Goal: Information Seeking & Learning: Compare options

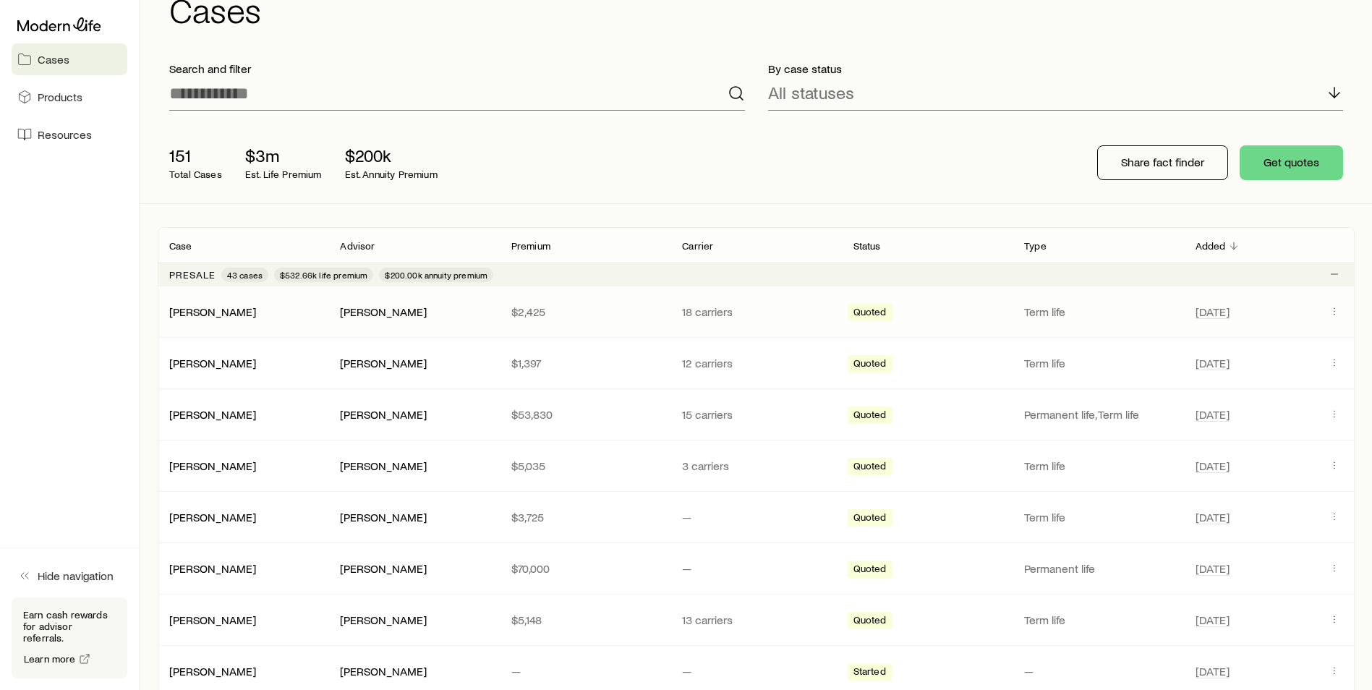
scroll to position [72, 0]
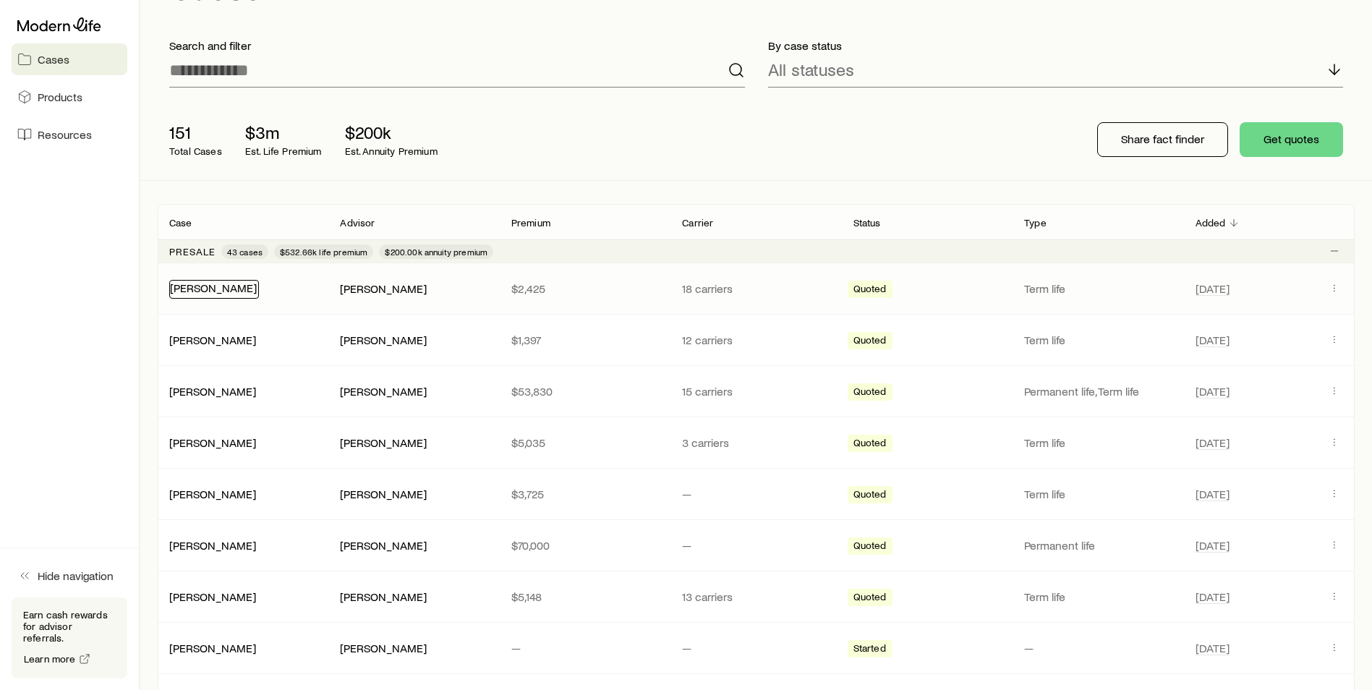
click at [205, 281] on link "[PERSON_NAME]" at bounding box center [213, 288] width 87 height 14
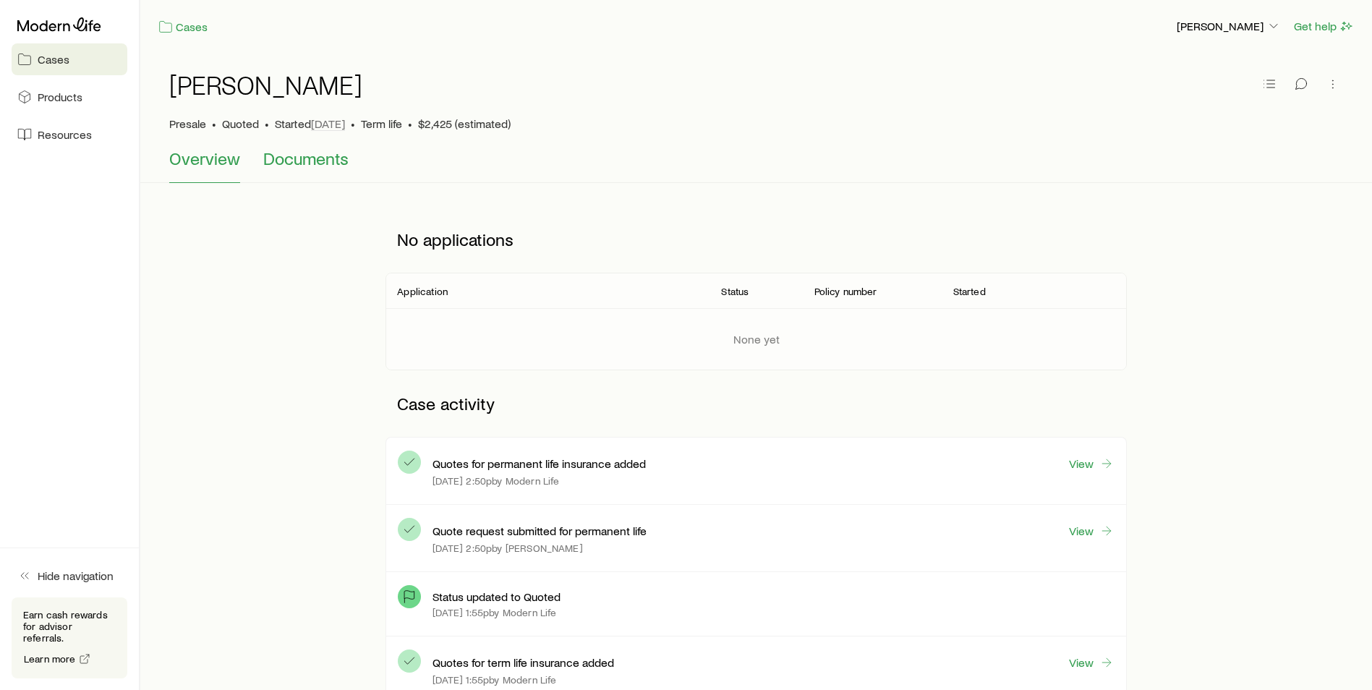
click at [312, 161] on span "Documents" at bounding box center [305, 158] width 85 height 20
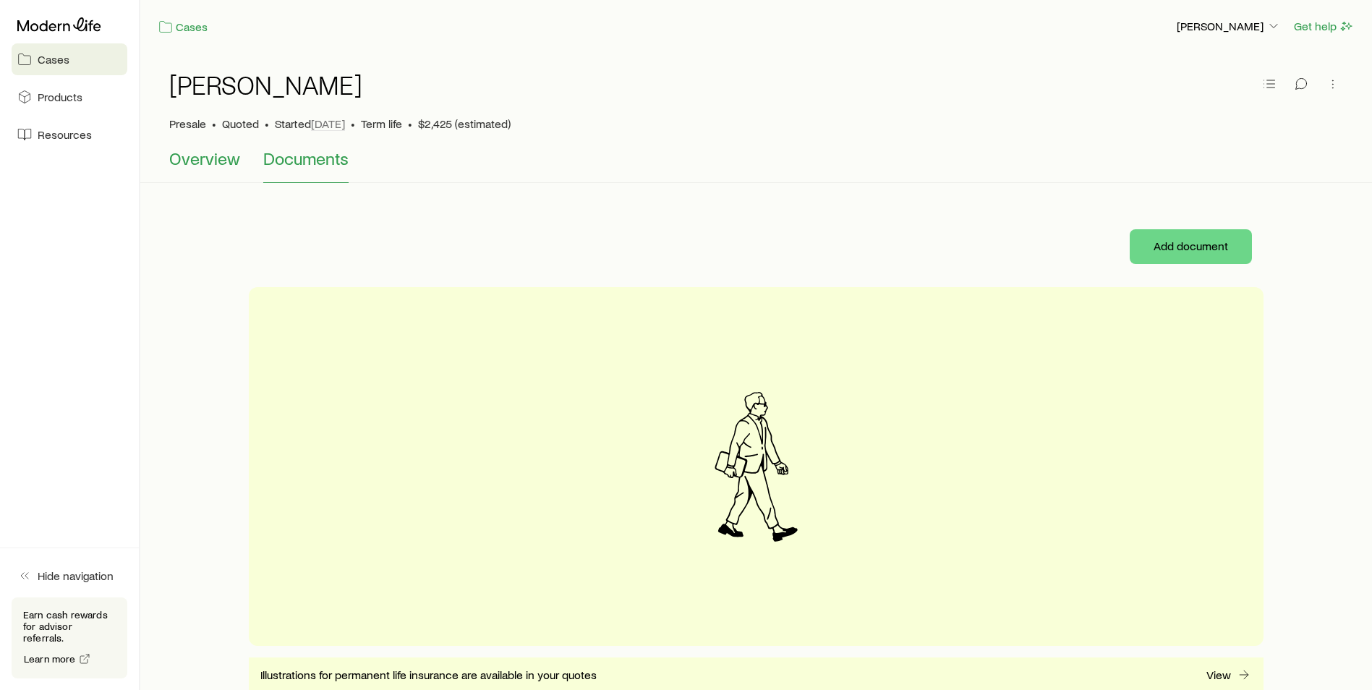
click at [206, 155] on span "Overview" at bounding box center [204, 158] width 71 height 20
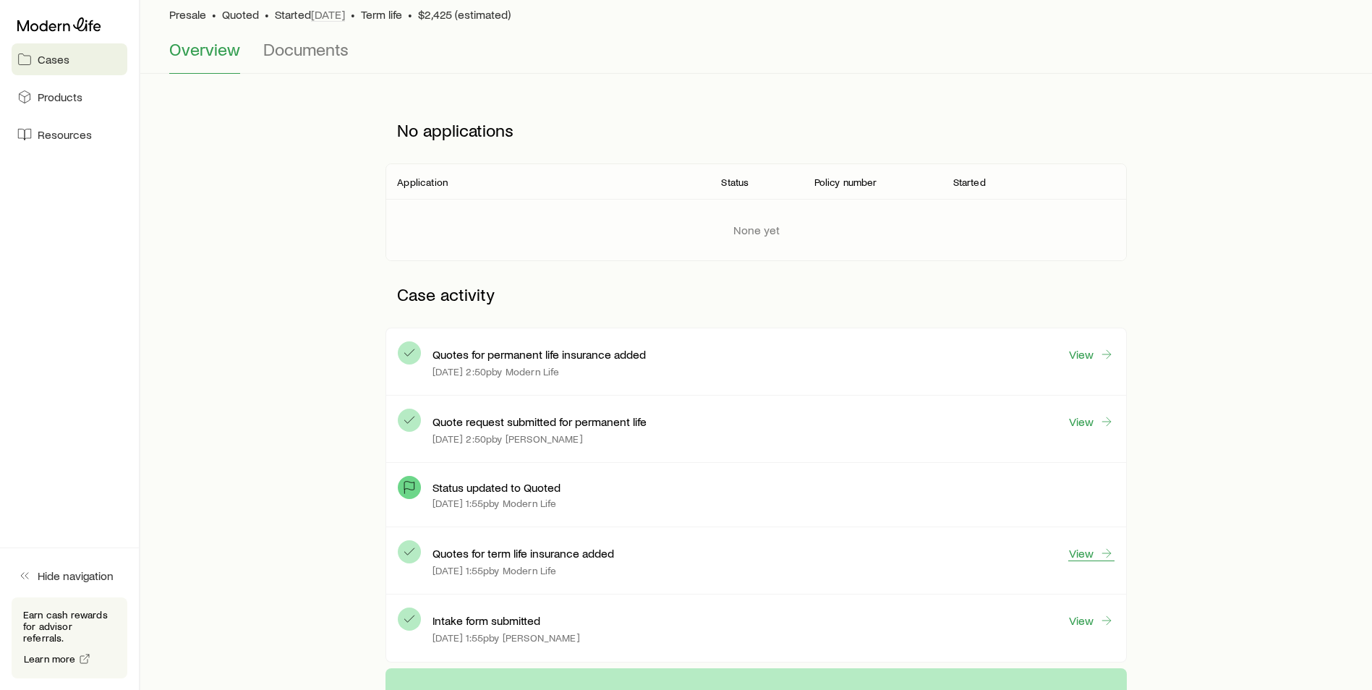
scroll to position [145, 0]
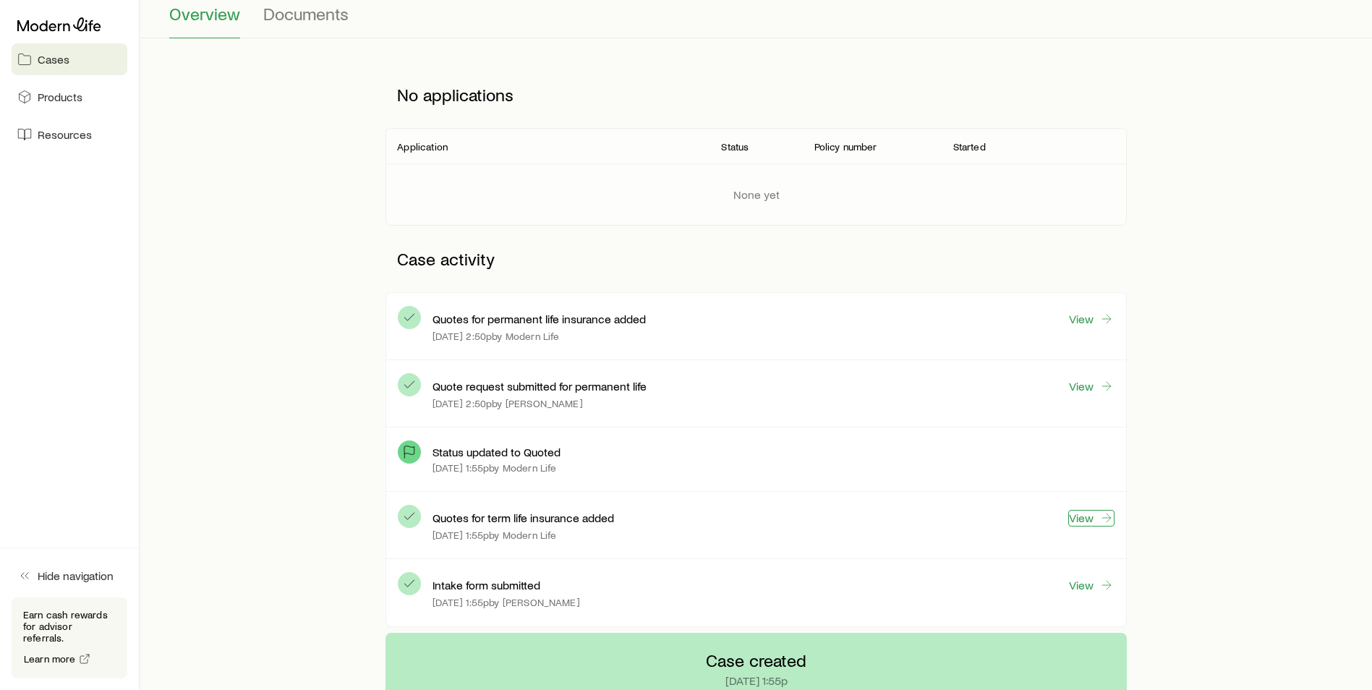
click at [1085, 517] on link "View" at bounding box center [1091, 518] width 46 height 17
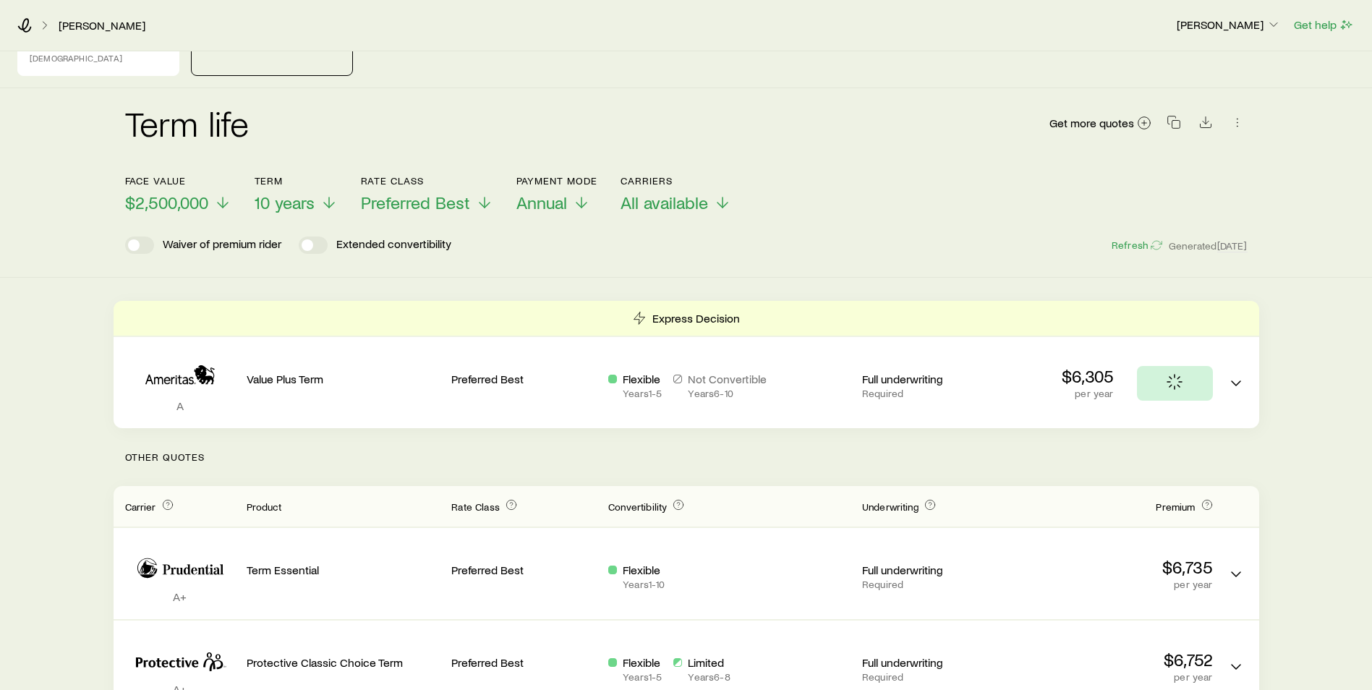
scroll to position [145, 0]
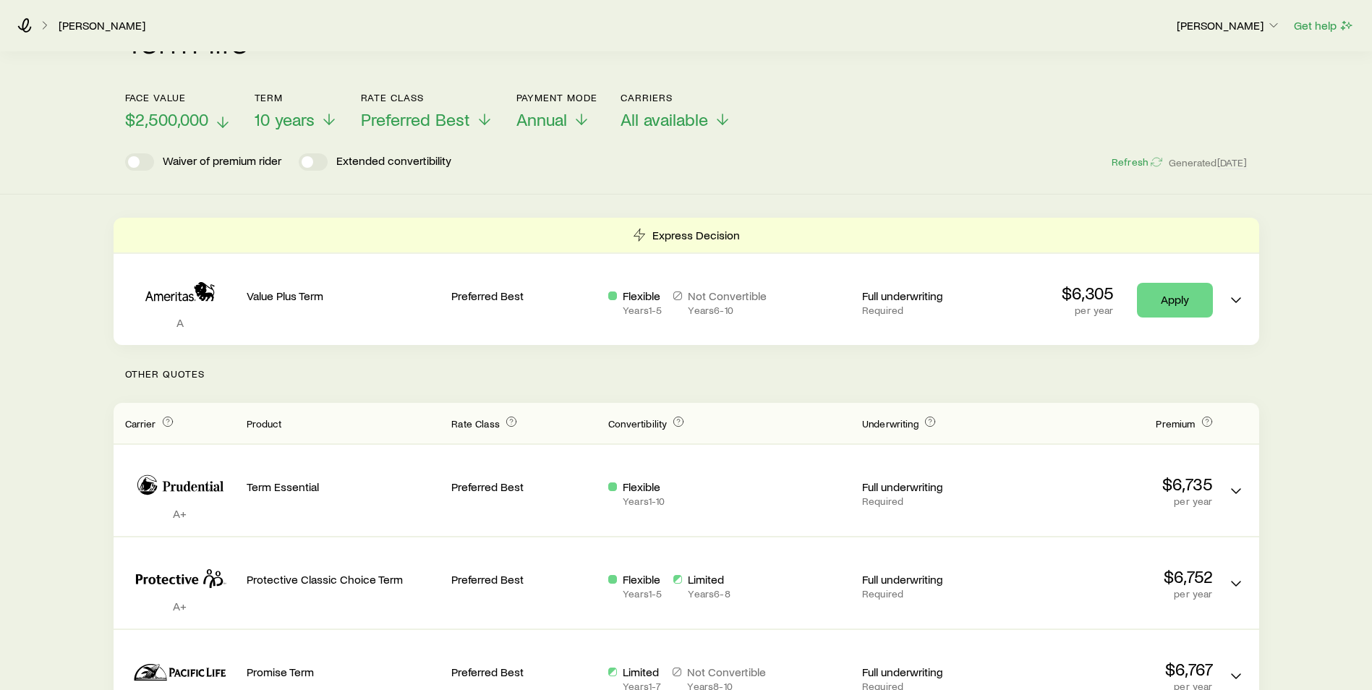
click at [215, 114] on icon at bounding box center [222, 122] width 17 height 17
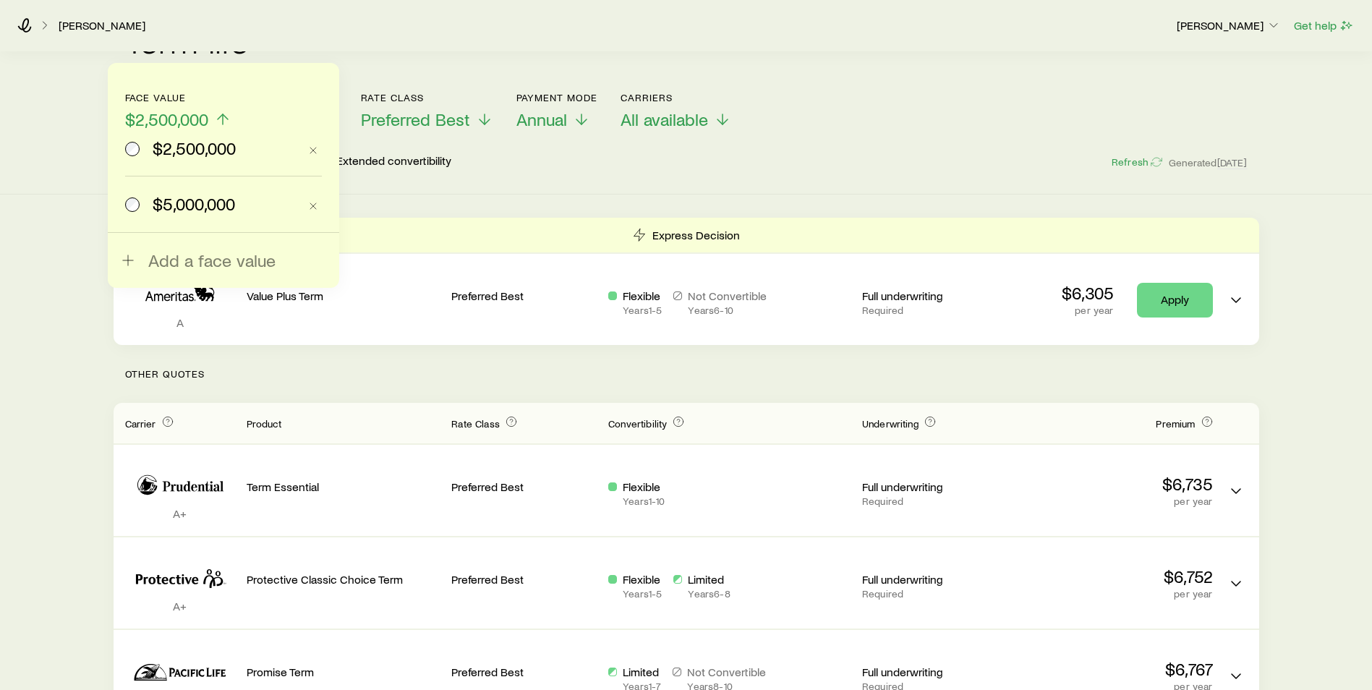
click at [168, 201] on span "$5,000,000" at bounding box center [194, 204] width 82 height 20
